Goal: Navigation & Orientation: Find specific page/section

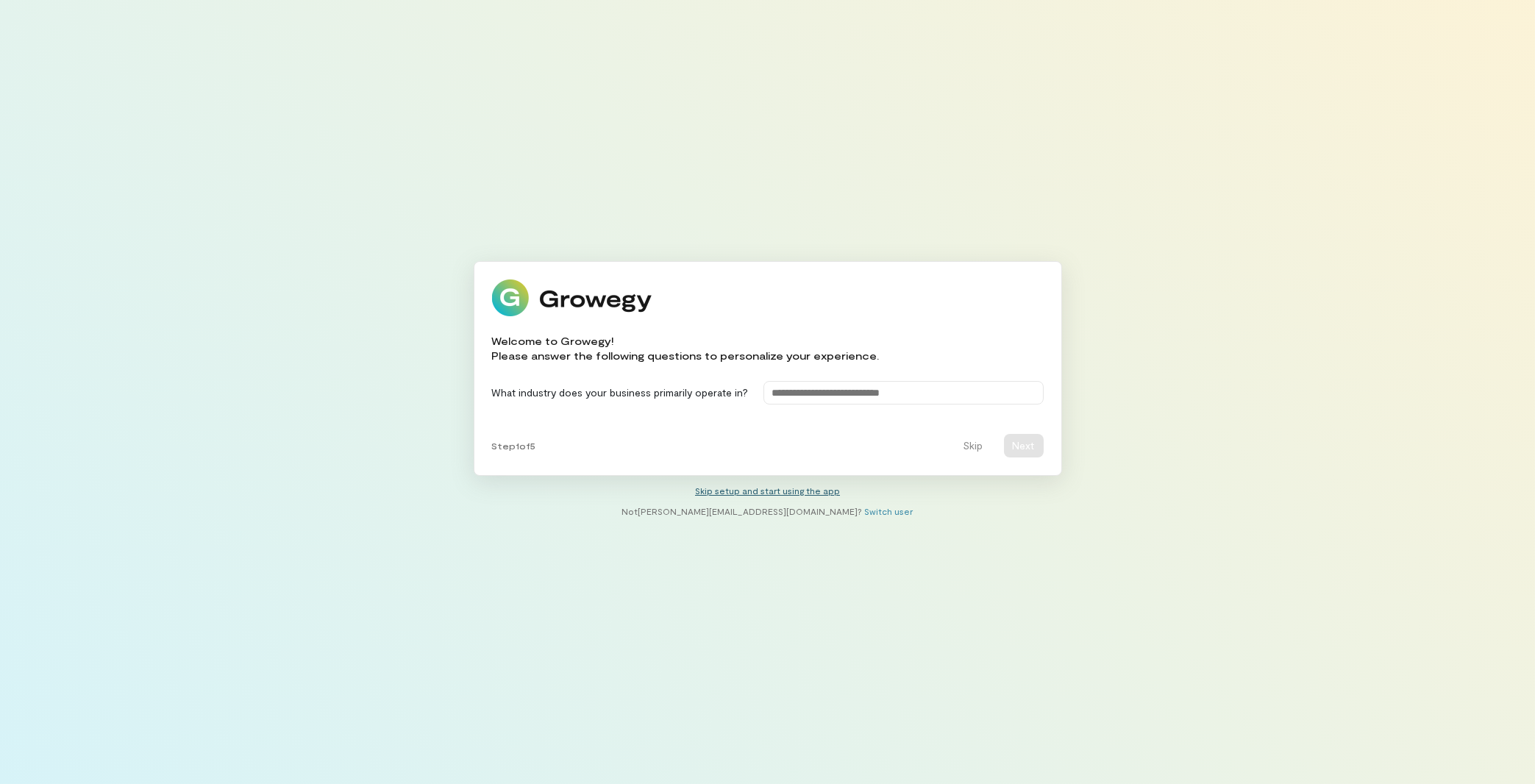
click at [748, 491] on link "Skip setup and start using the app" at bounding box center [768, 490] width 145 height 10
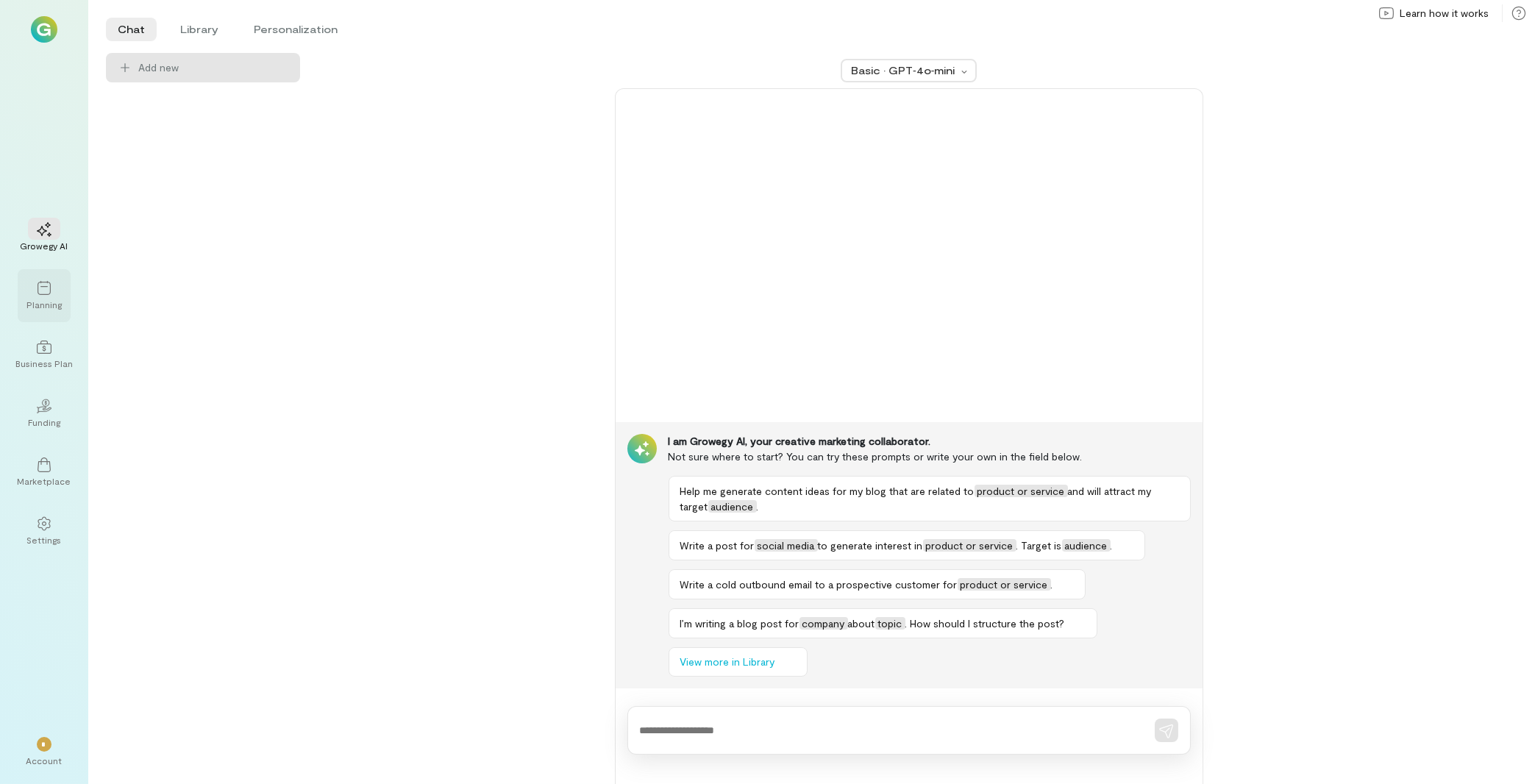
click at [57, 290] on div at bounding box center [44, 288] width 33 height 22
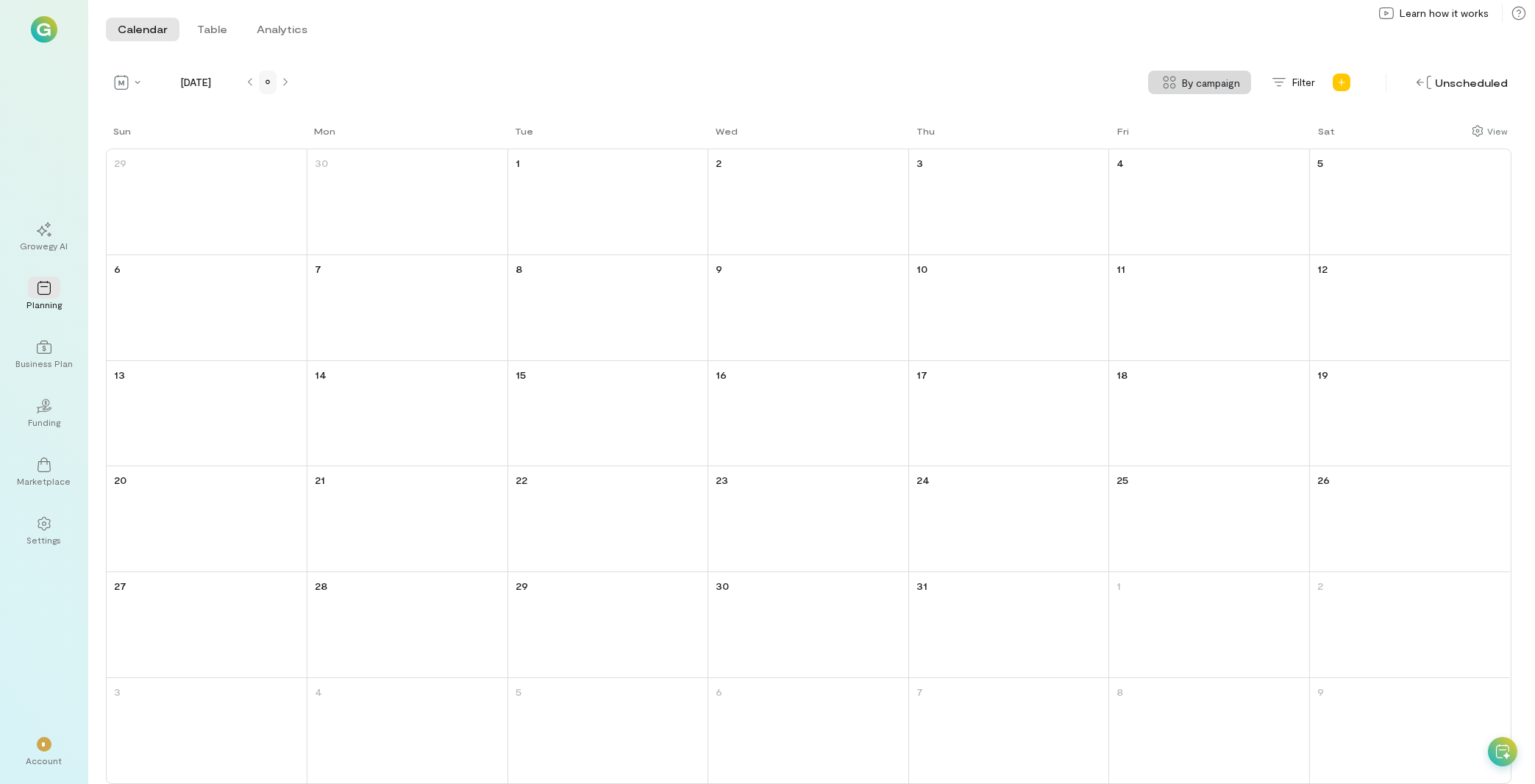
click at [267, 88] on div at bounding box center [268, 82] width 12 height 12
click at [38, 356] on div at bounding box center [44, 346] width 33 height 22
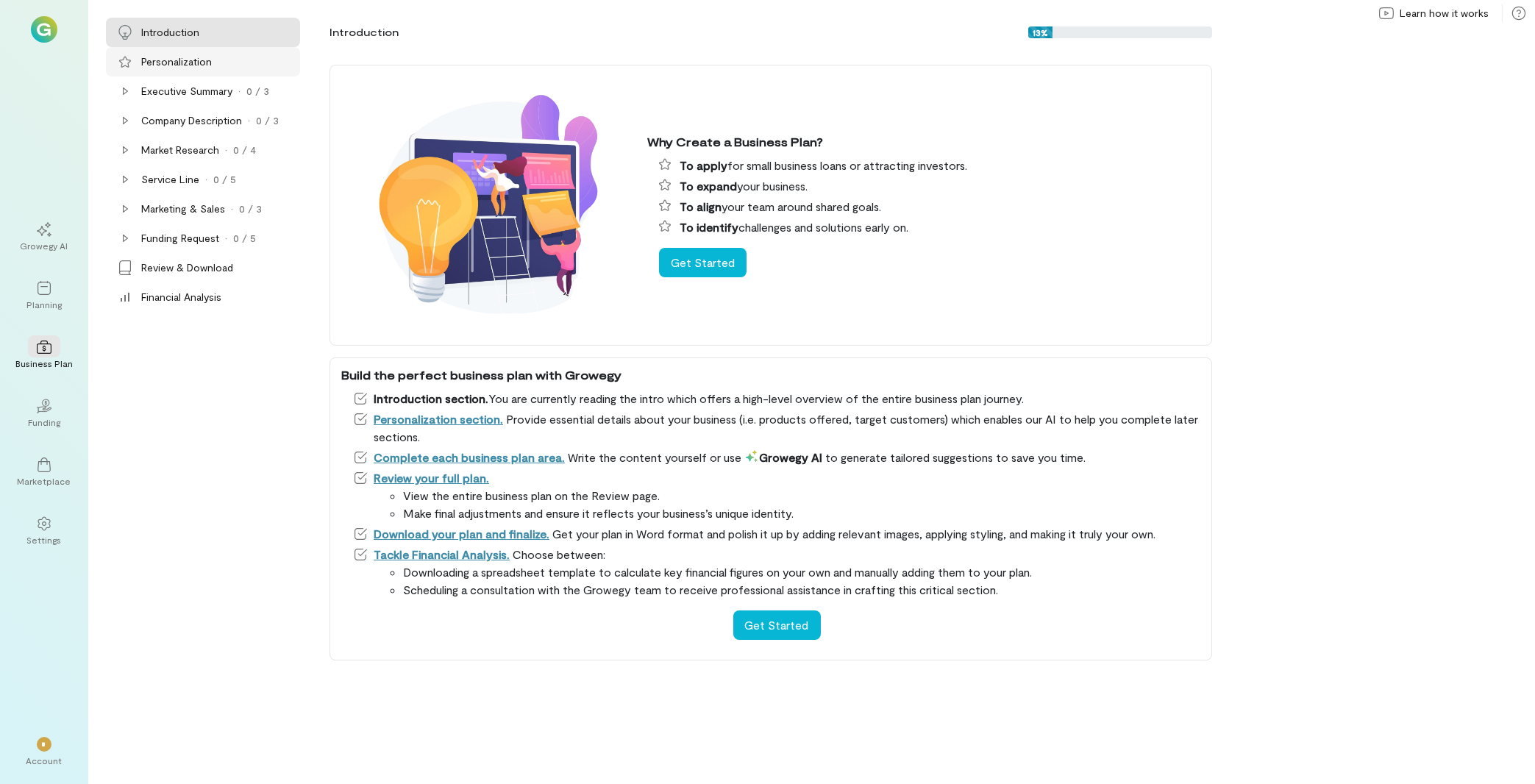
click at [265, 57] on div "Personalization" at bounding box center [219, 62] width 156 height 15
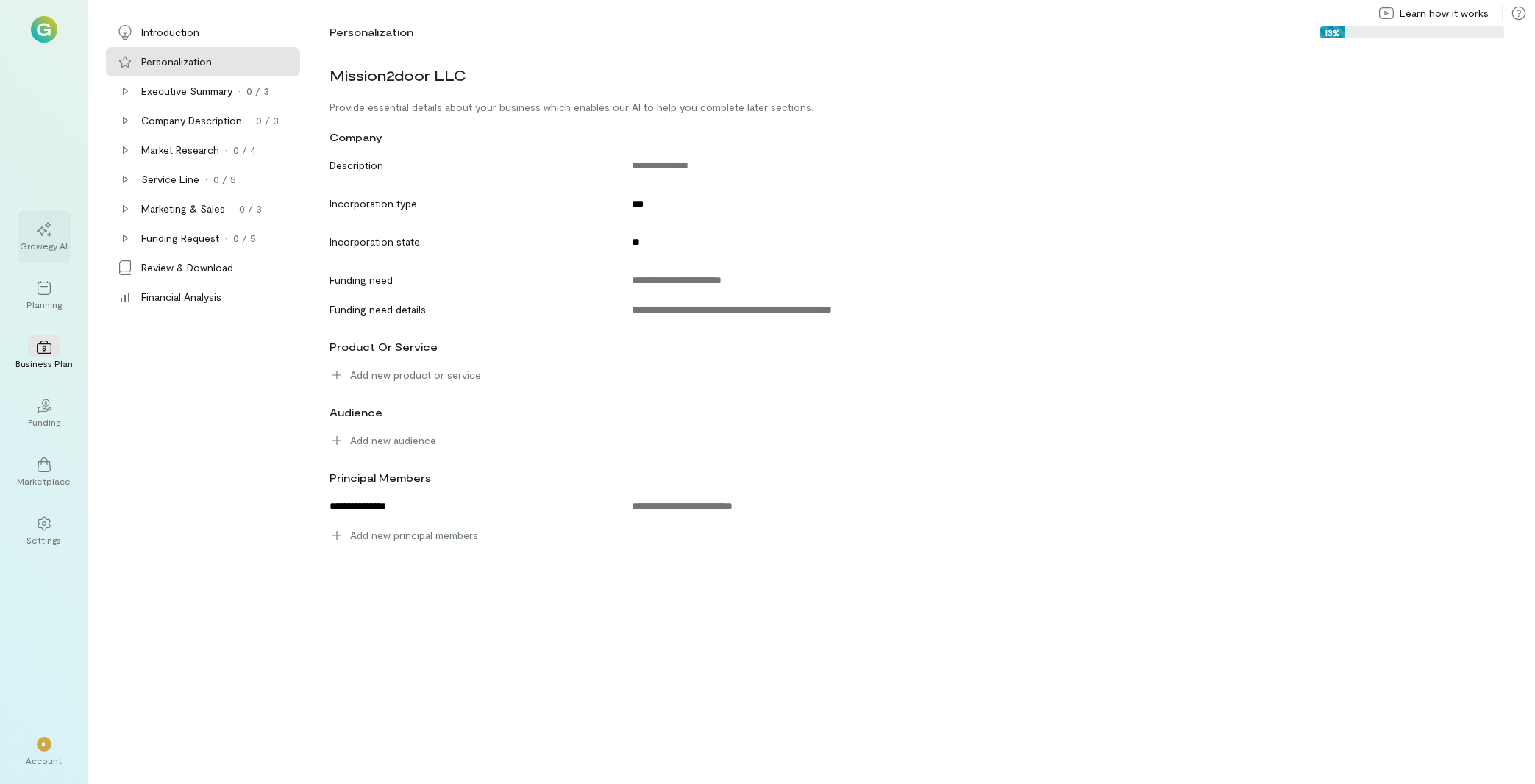
click at [50, 235] on icon at bounding box center [44, 229] width 15 height 15
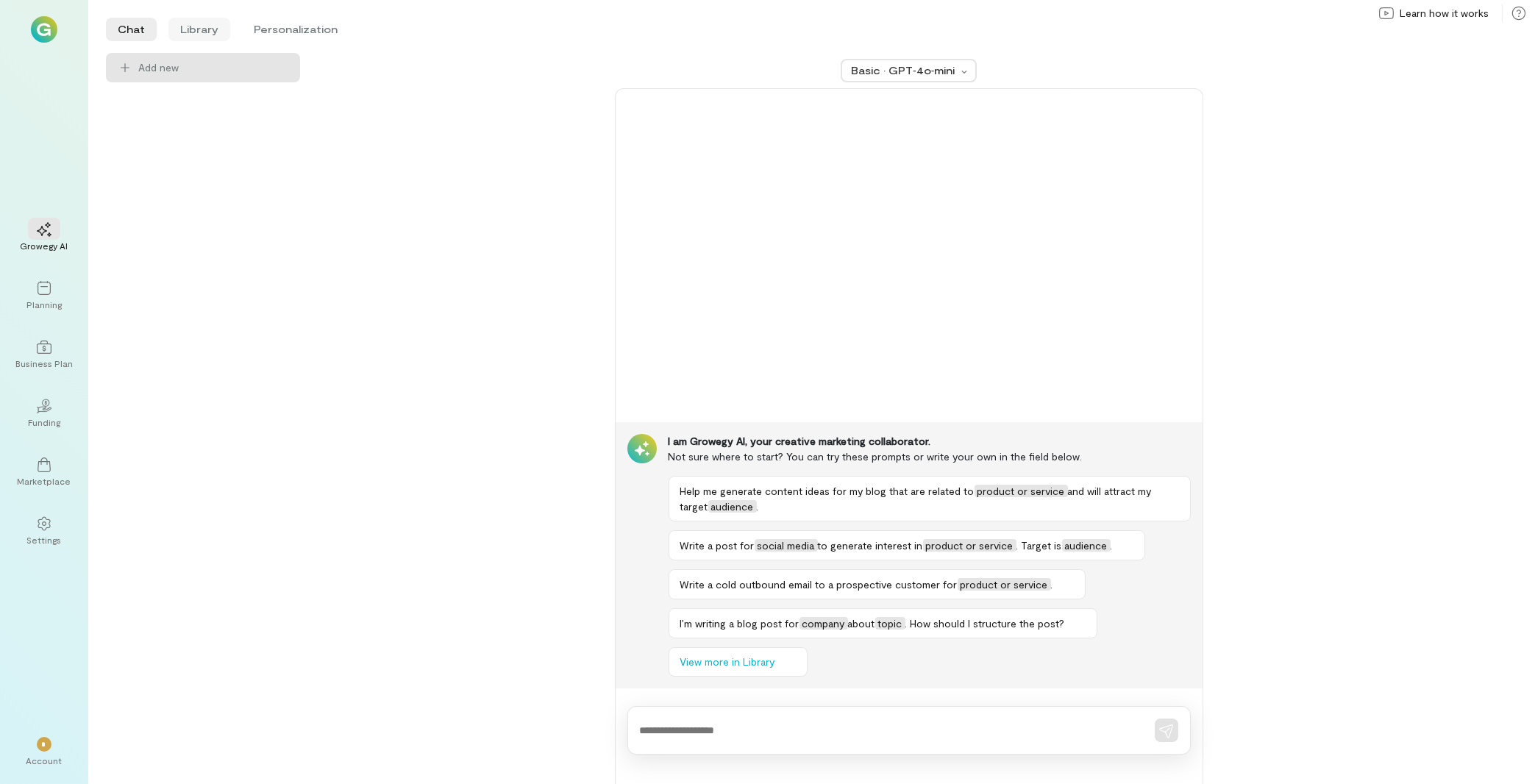
click at [211, 29] on li "Library" at bounding box center [199, 29] width 62 height 23
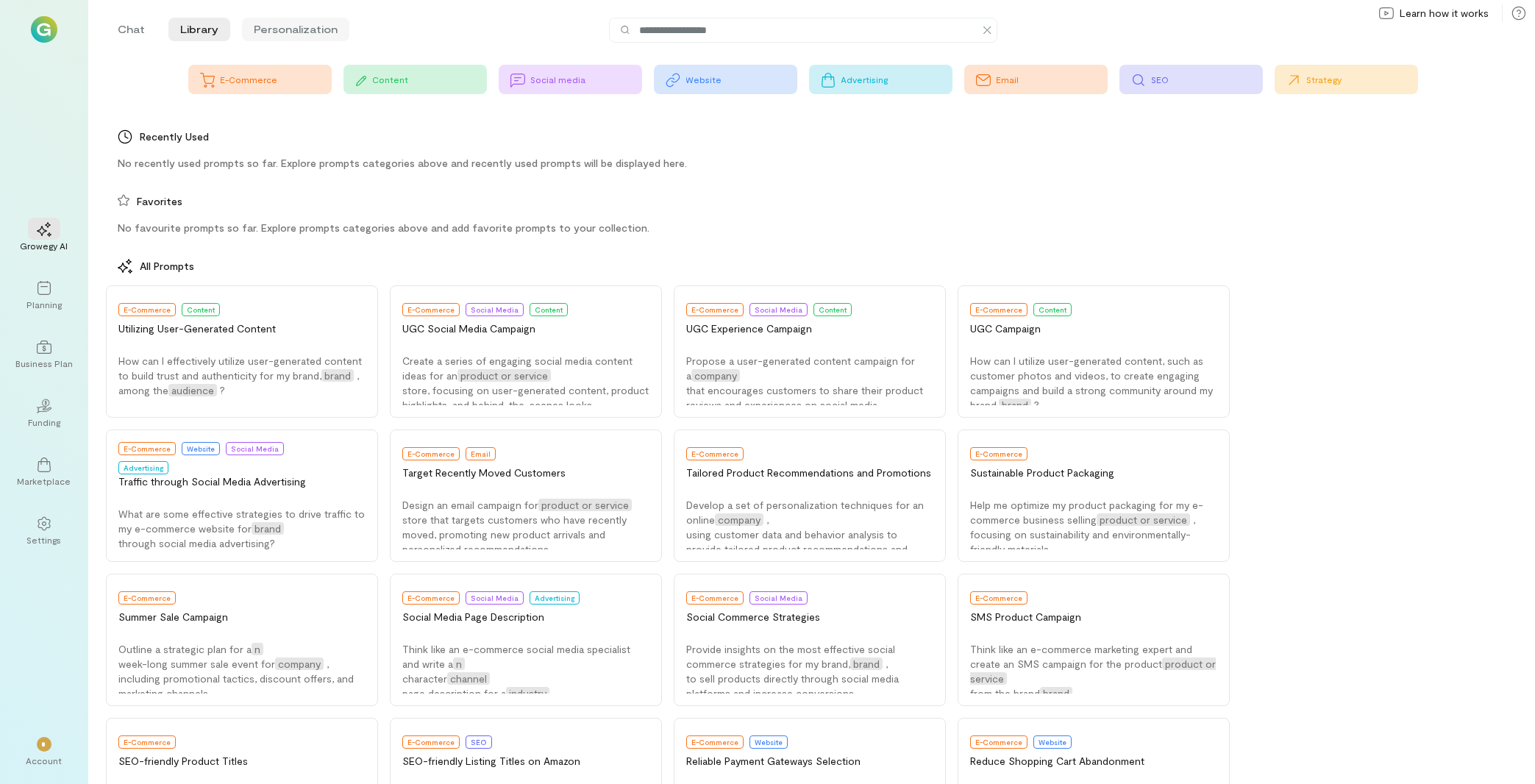
click at [332, 33] on li "Personalization" at bounding box center [296, 29] width 108 height 23
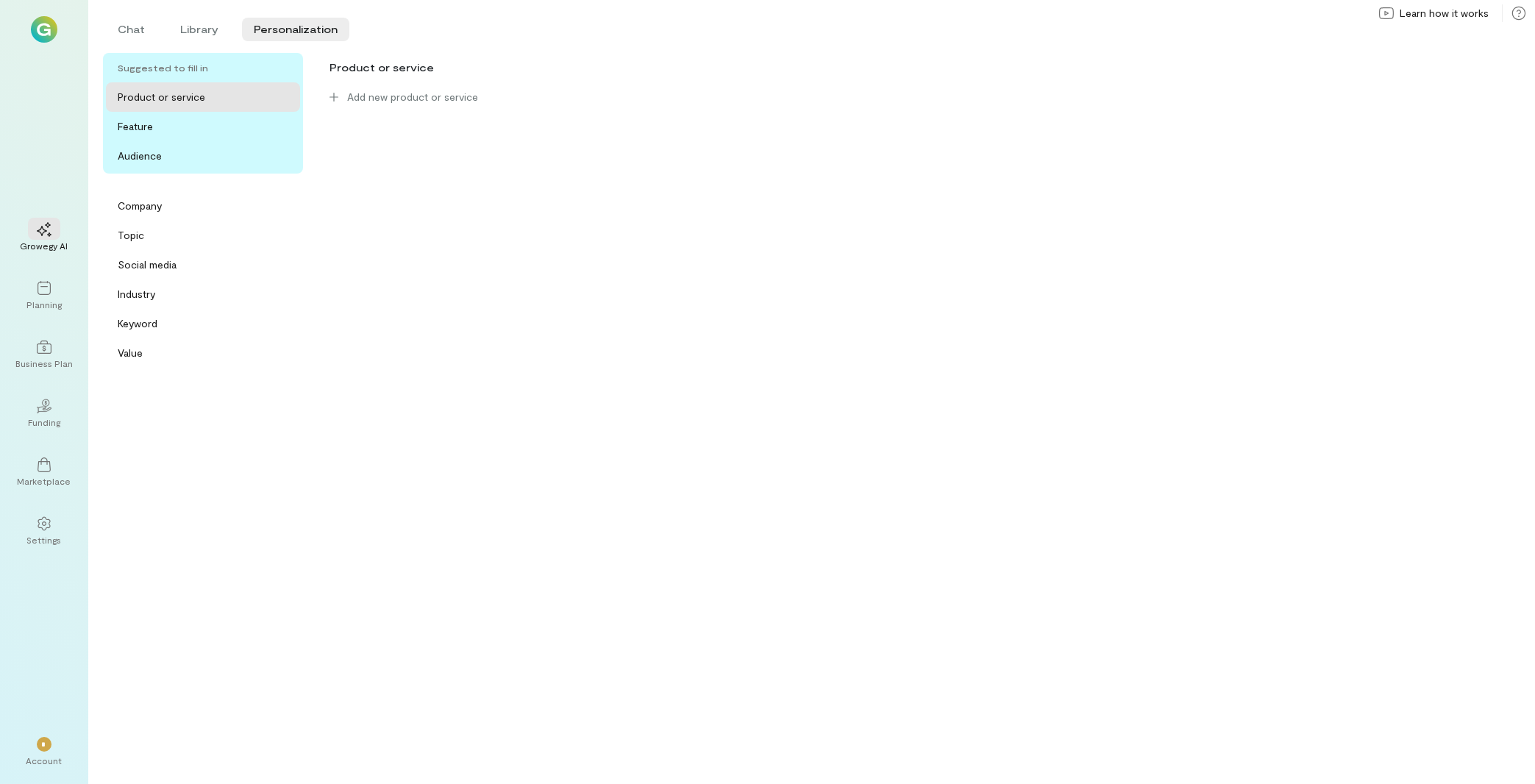
click at [268, 96] on div "Product or service" at bounding box center [208, 97] width 180 height 15
click at [196, 210] on div "Company" at bounding box center [208, 206] width 180 height 15
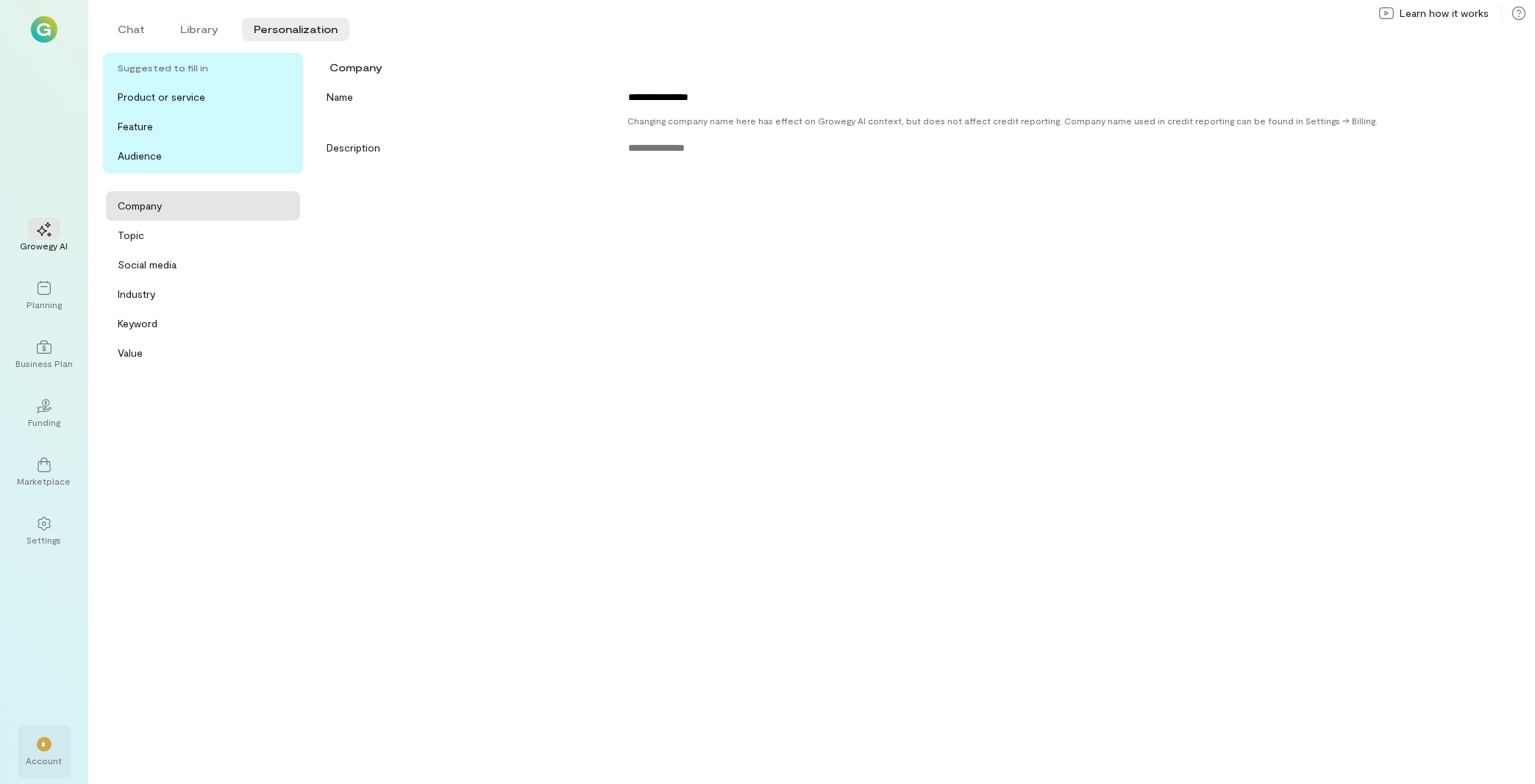
click at [43, 733] on div "*" at bounding box center [44, 744] width 33 height 22
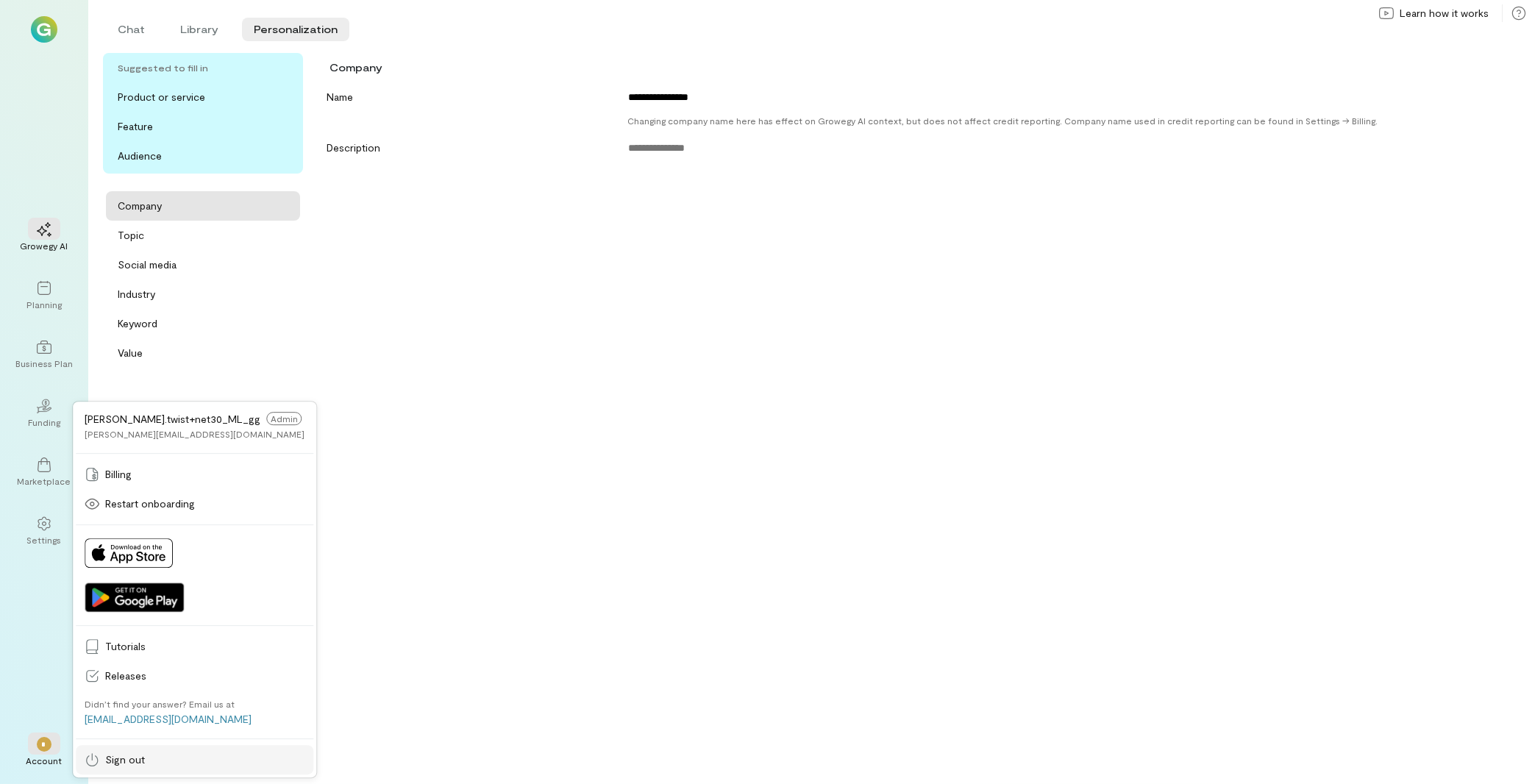
click at [147, 761] on span "Sign out" at bounding box center [204, 760] width 199 height 15
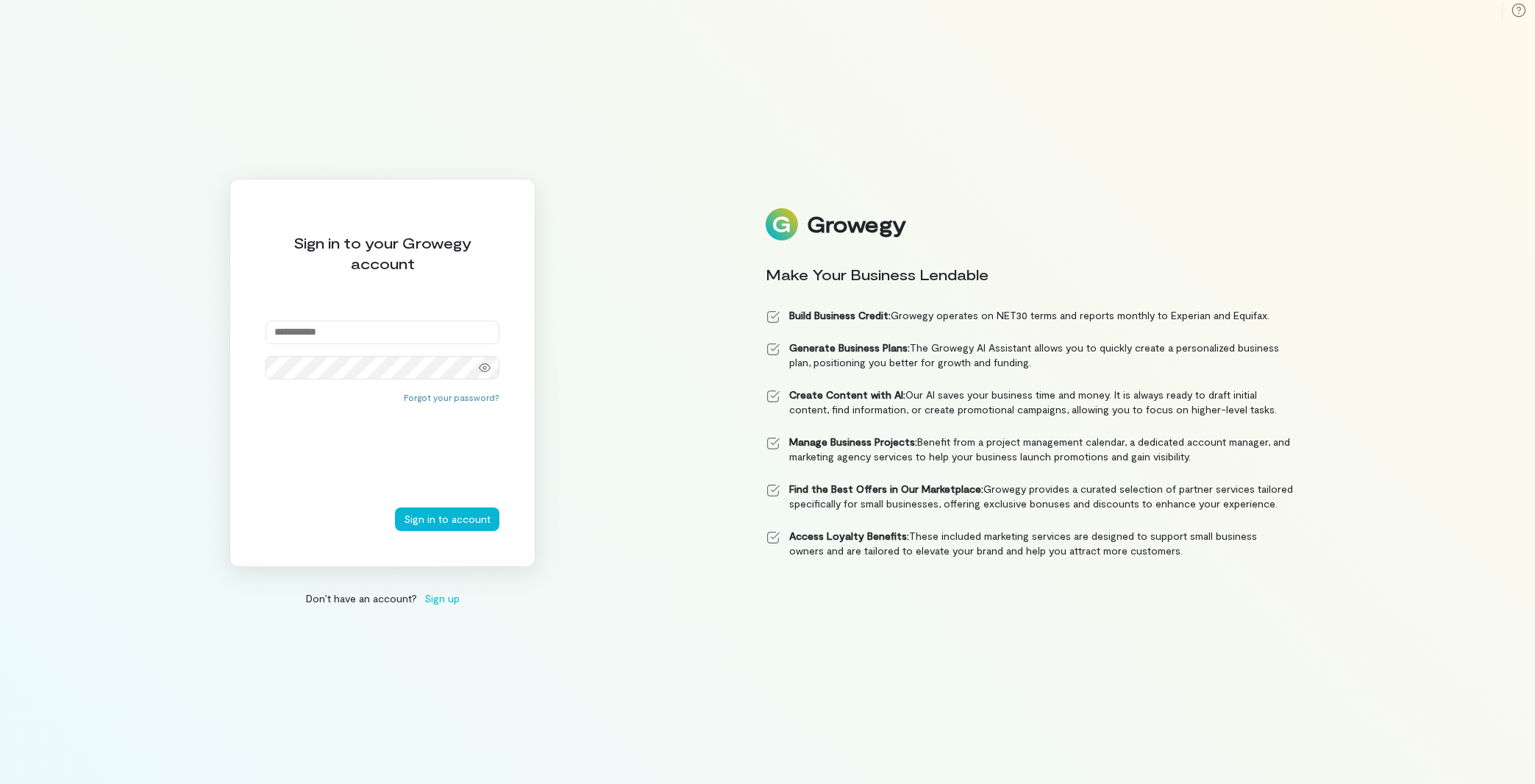
click at [331, 326] on input "email" at bounding box center [383, 332] width 234 height 23
paste input "**********"
type input "**********"
click at [460, 509] on button "Sign in to account" at bounding box center [447, 518] width 105 height 23
